Goal: Task Accomplishment & Management: Manage account settings

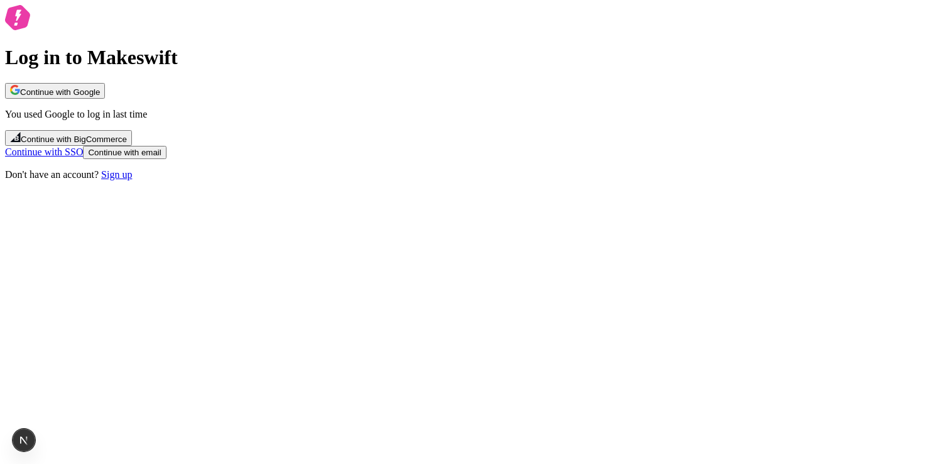
click at [100, 97] on span "Continue with Google" at bounding box center [60, 91] width 80 height 9
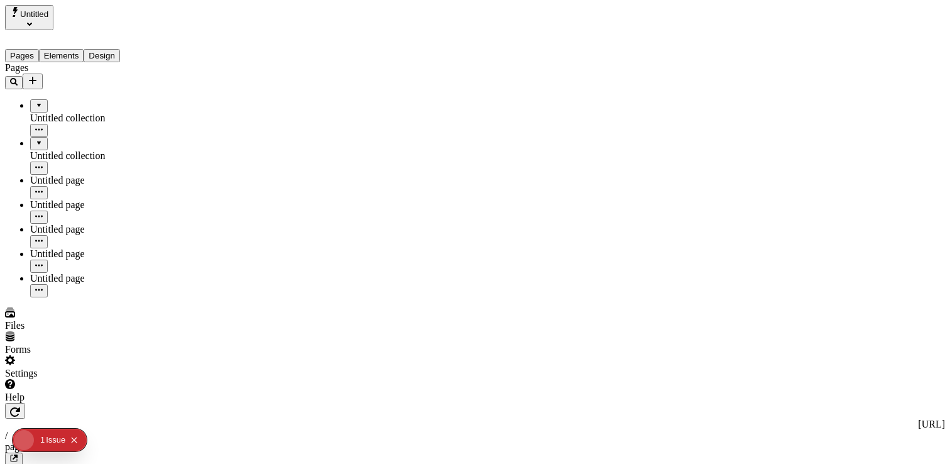
type input "/page-4"
click at [43, 355] on div "Settings" at bounding box center [80, 349] width 151 height 11
